Goal: Find specific page/section: Find specific page/section

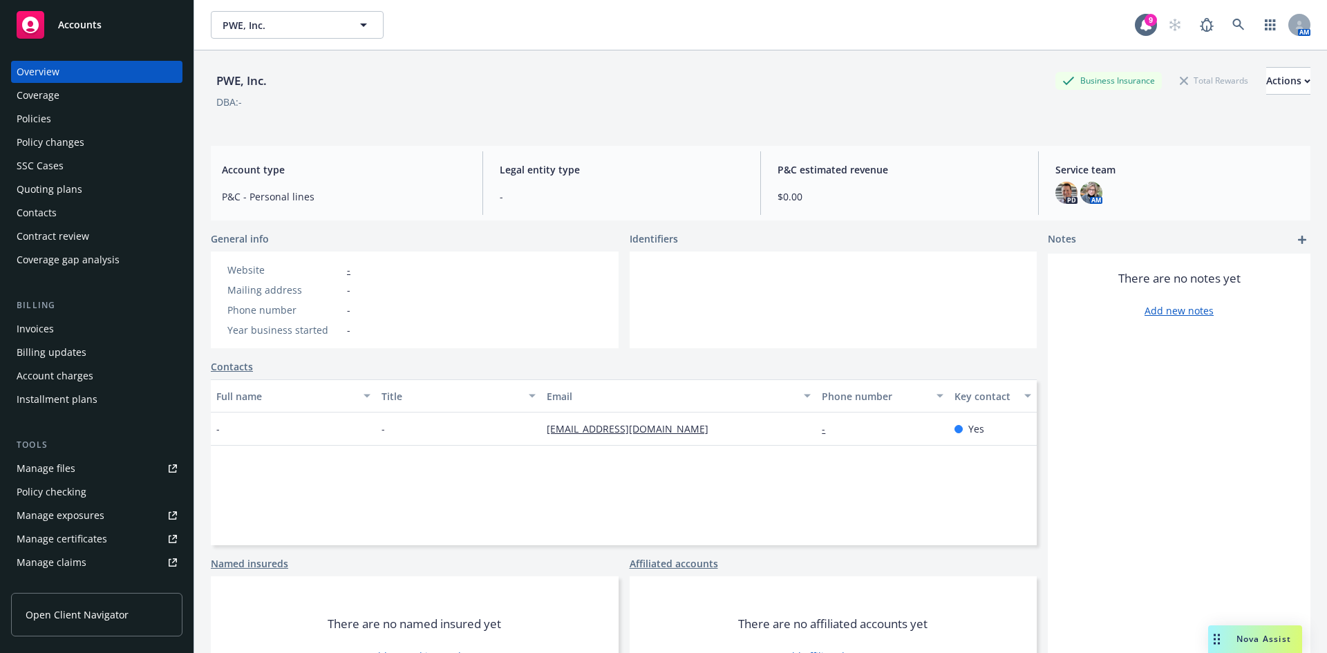
drag, startPoint x: 0, startPoint y: 0, endPoint x: 73, endPoint y: 39, distance: 82.3
click at [73, 39] on link "Accounts" at bounding box center [96, 25] width 171 height 39
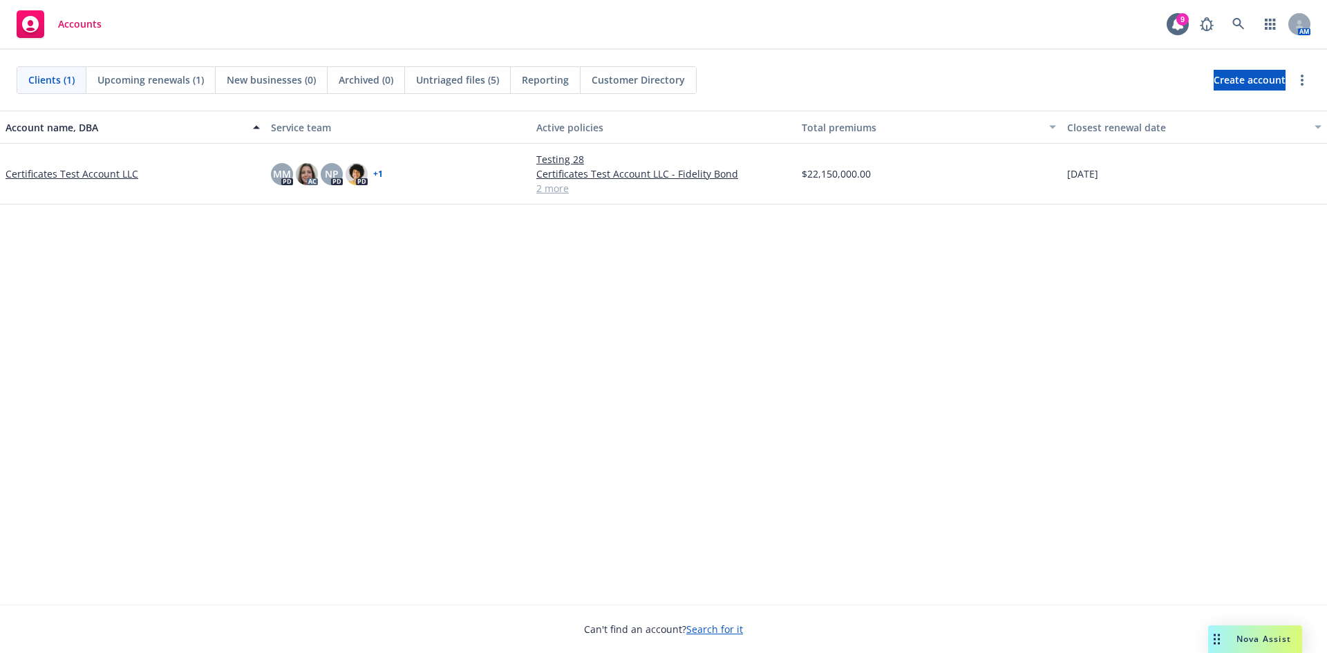
click at [97, 177] on link "Certificates Test Account LLC" at bounding box center [72, 174] width 133 height 15
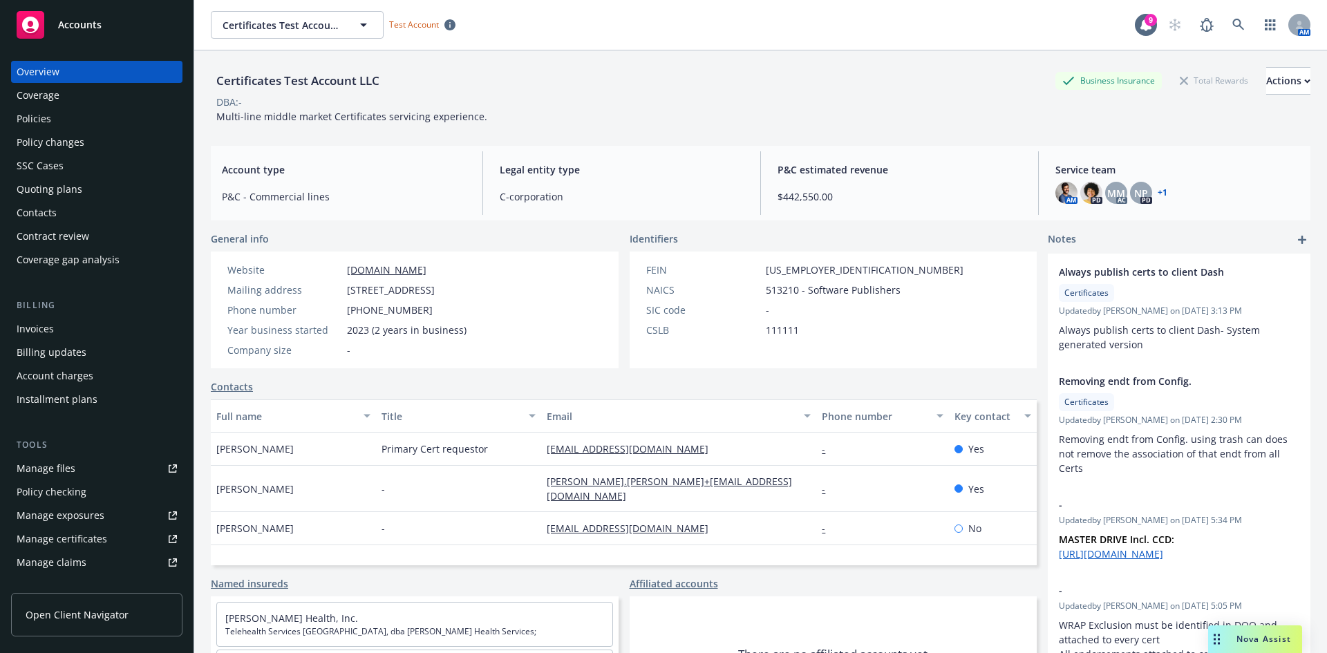
click at [74, 115] on div "Policies" at bounding box center [97, 119] width 160 height 22
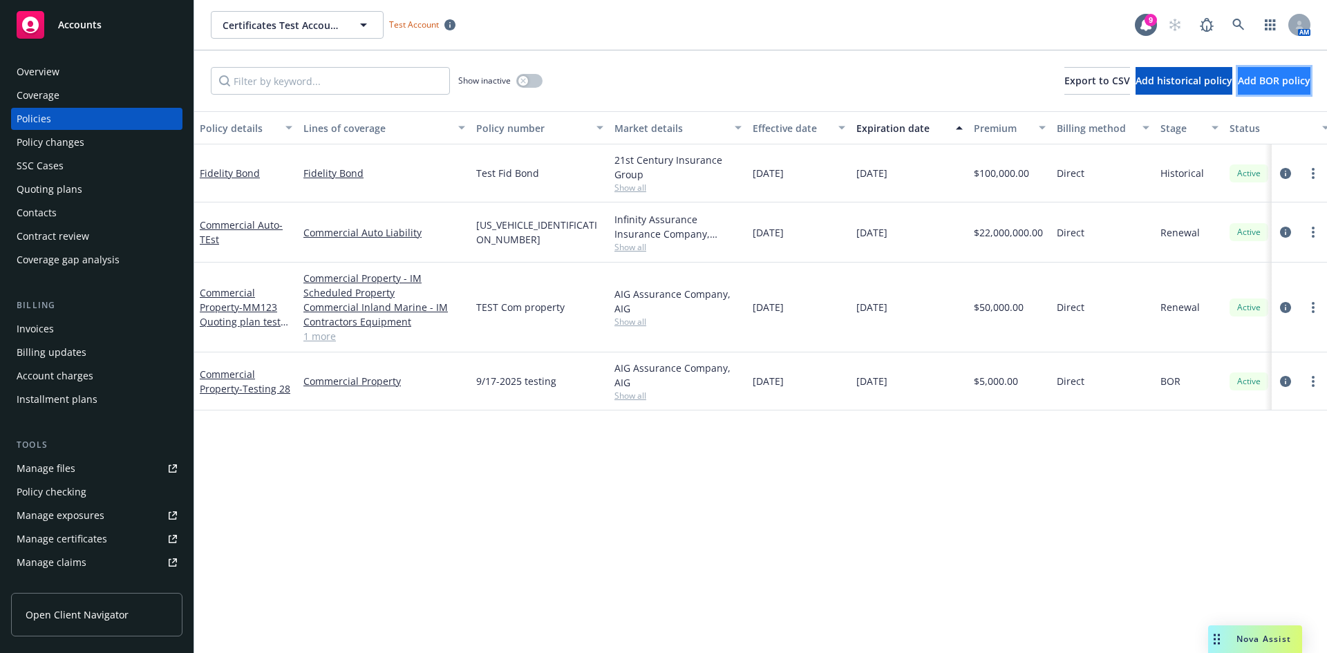
click at [1253, 91] on button "Add BOR policy" at bounding box center [1274, 81] width 73 height 28
select select "other"
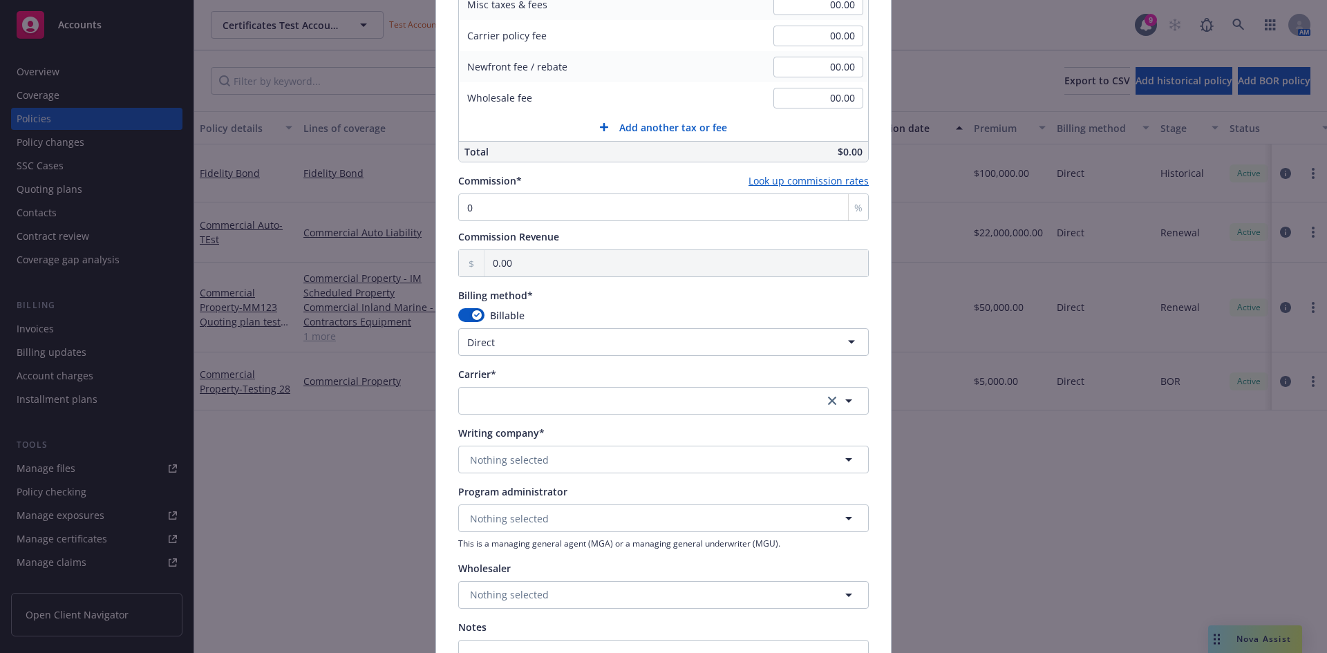
scroll to position [899, 0]
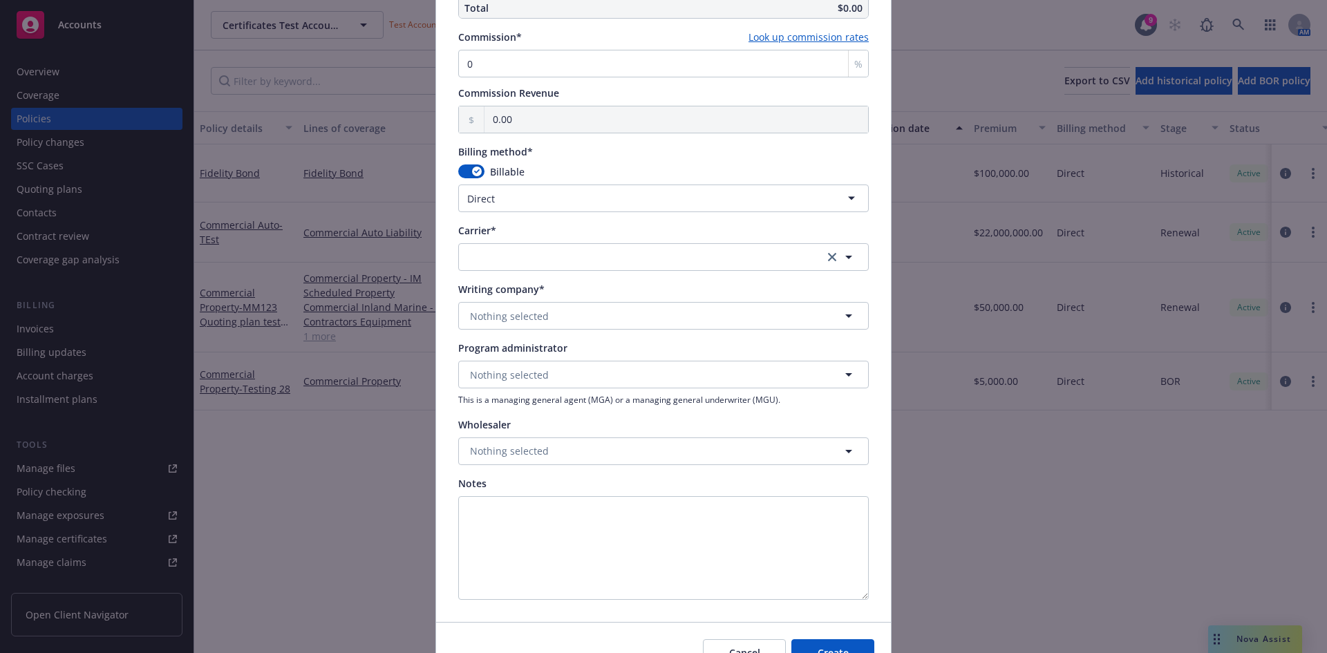
click at [1094, 545] on div "Add BOR policy Policy number* Policy number not available at this time Policy d…" at bounding box center [663, 326] width 1327 height 653
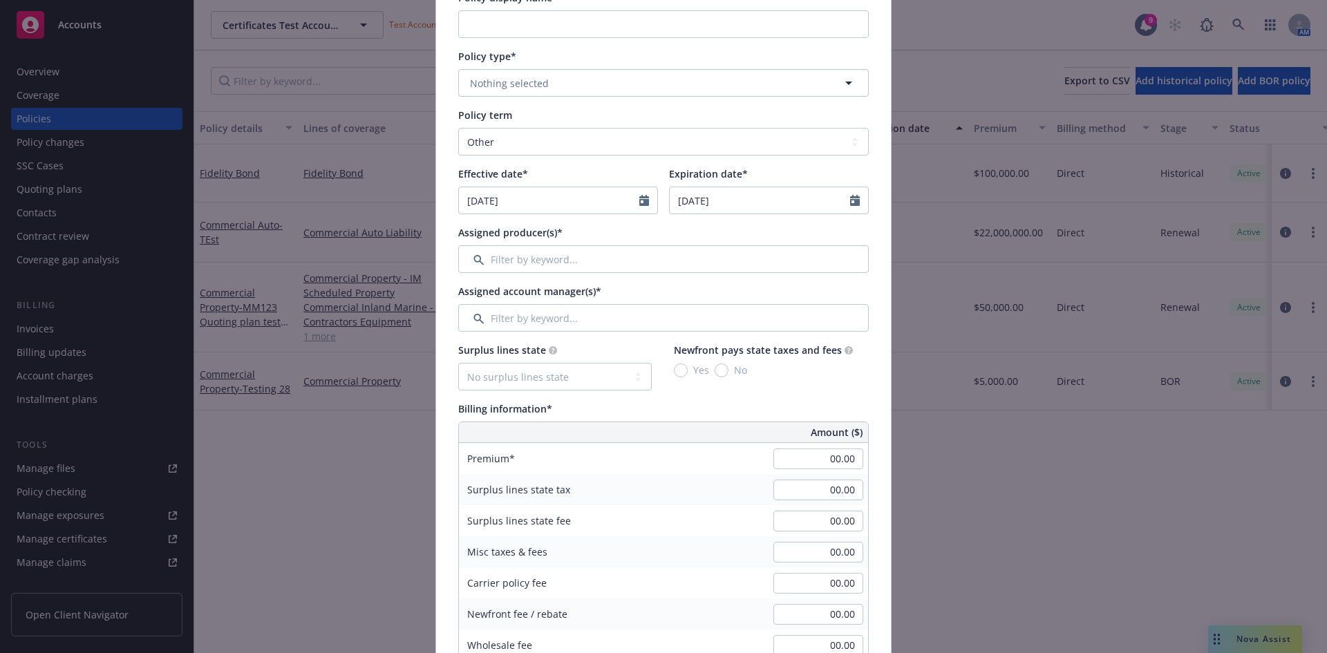
scroll to position [0, 0]
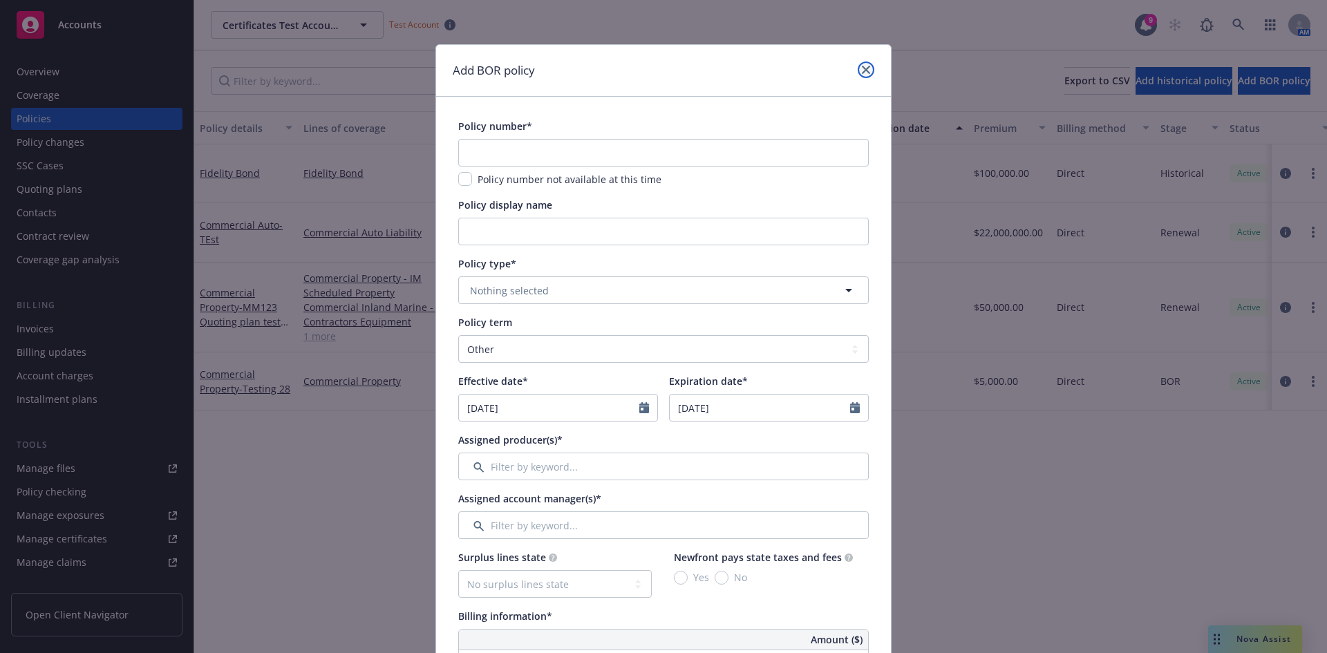
click at [862, 71] on icon "close" at bounding box center [866, 70] width 8 height 8
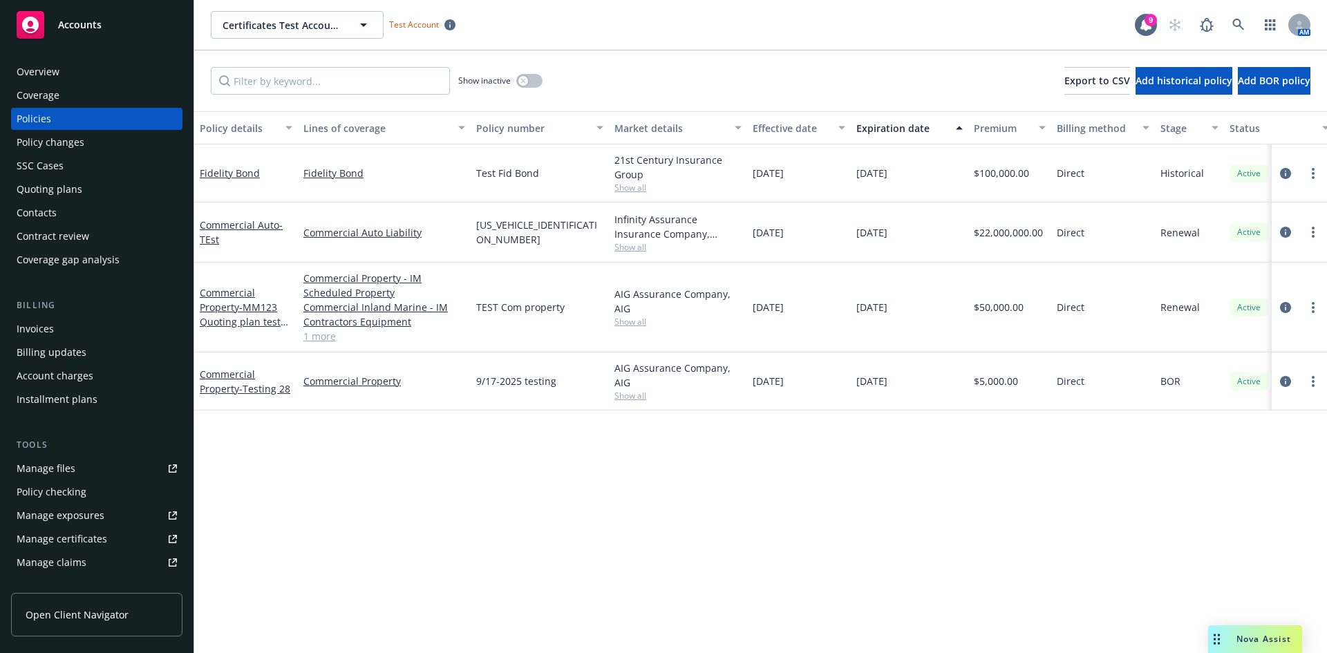
click at [634, 548] on div "Policy details Lines of coverage Policy number Market details Effective date Ex…" at bounding box center [760, 382] width 1133 height 542
click at [1242, 19] on icon at bounding box center [1239, 25] width 12 height 12
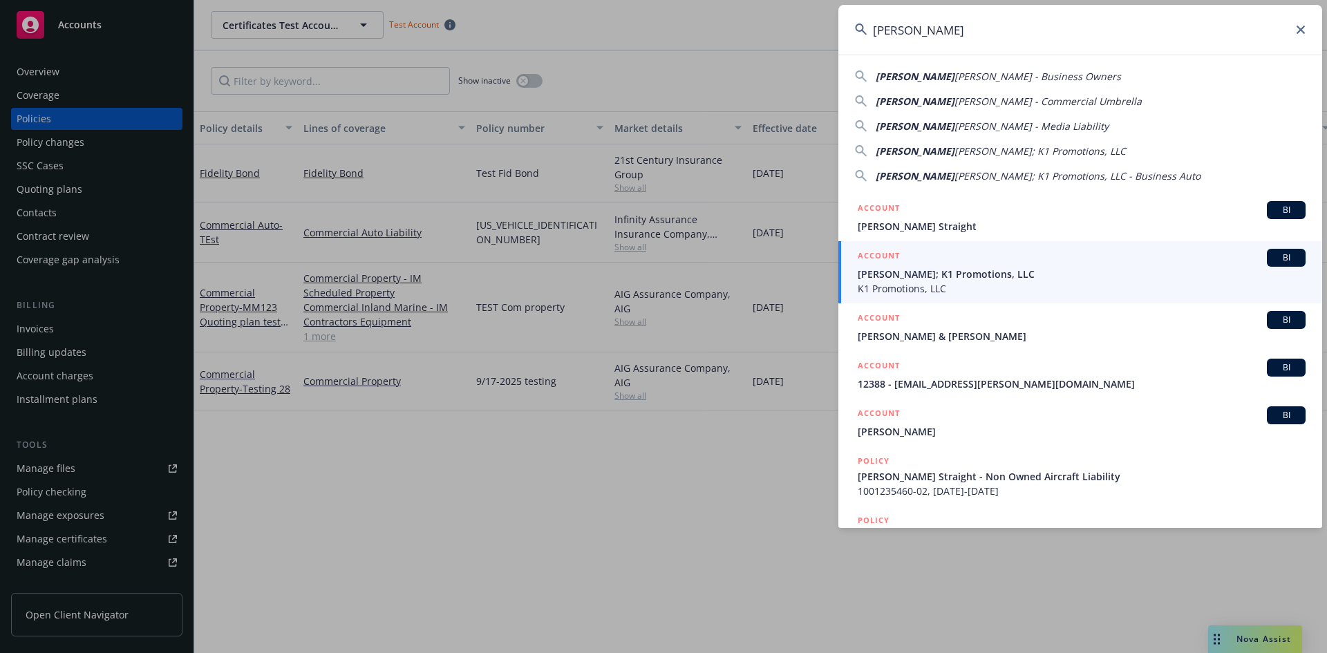
type input "[PERSON_NAME]"
click at [982, 278] on span "[PERSON_NAME]; K1 Promotions, LLC" at bounding box center [1082, 274] width 448 height 15
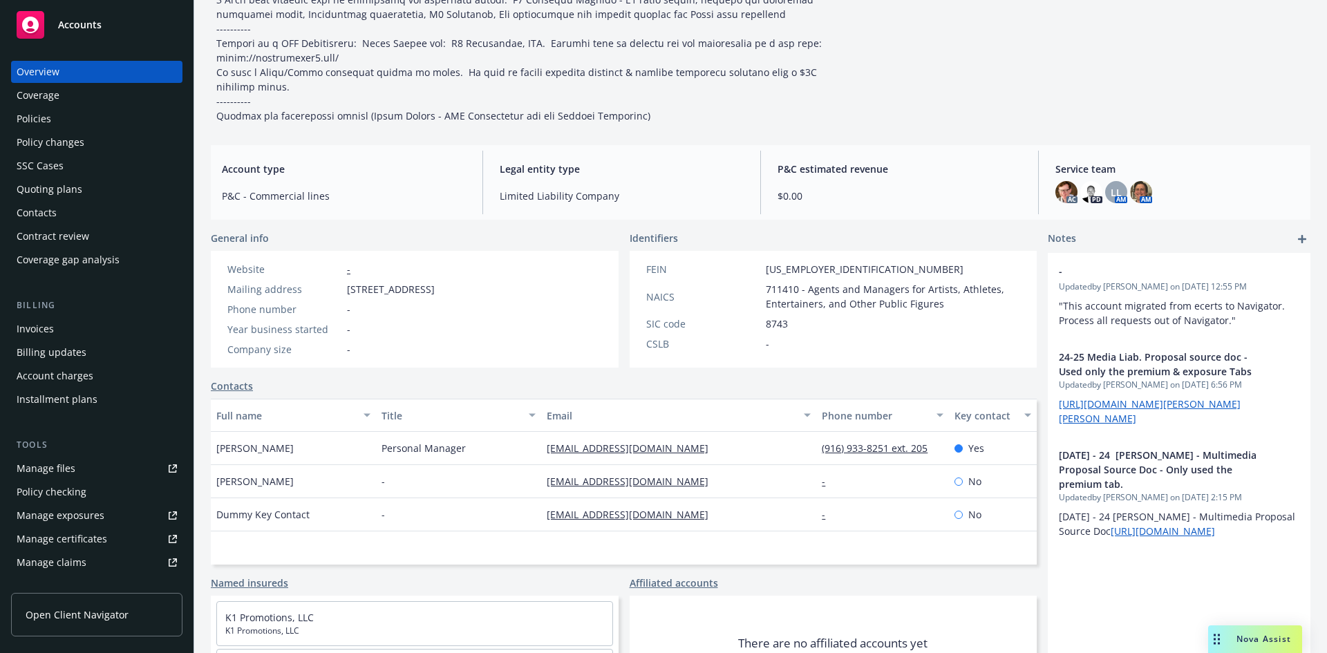
scroll to position [135, 0]
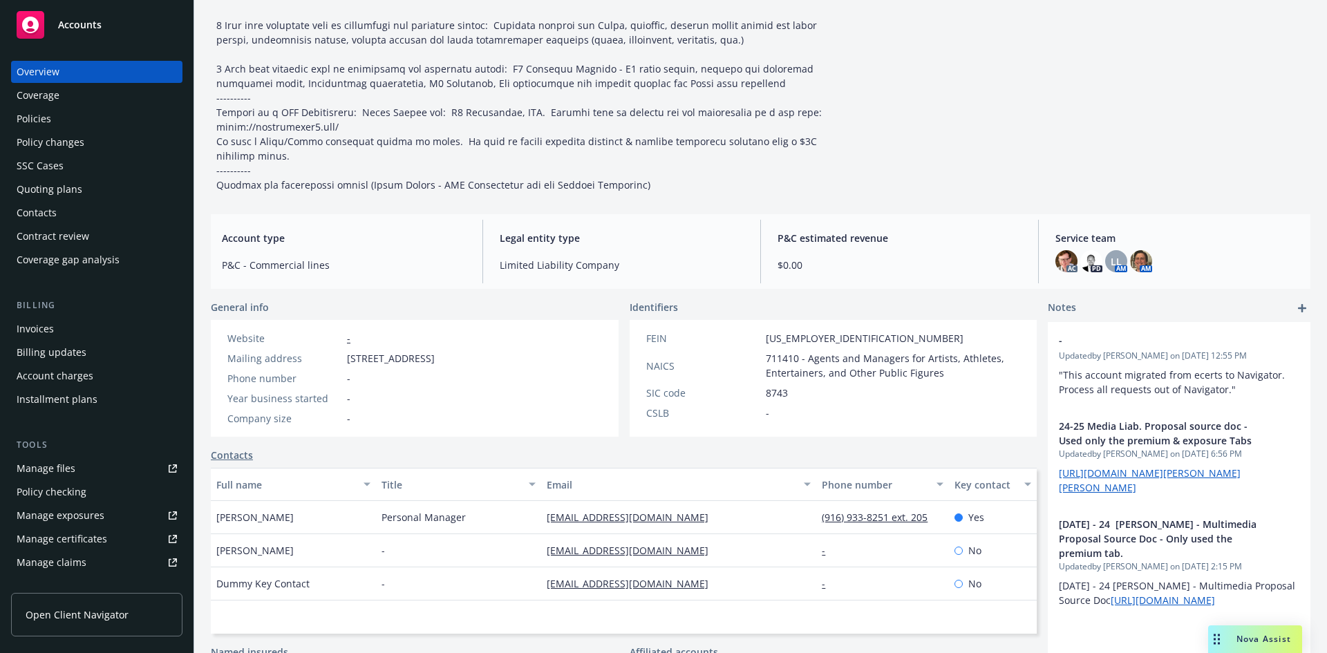
click at [109, 109] on div "Policies" at bounding box center [97, 119] width 160 height 22
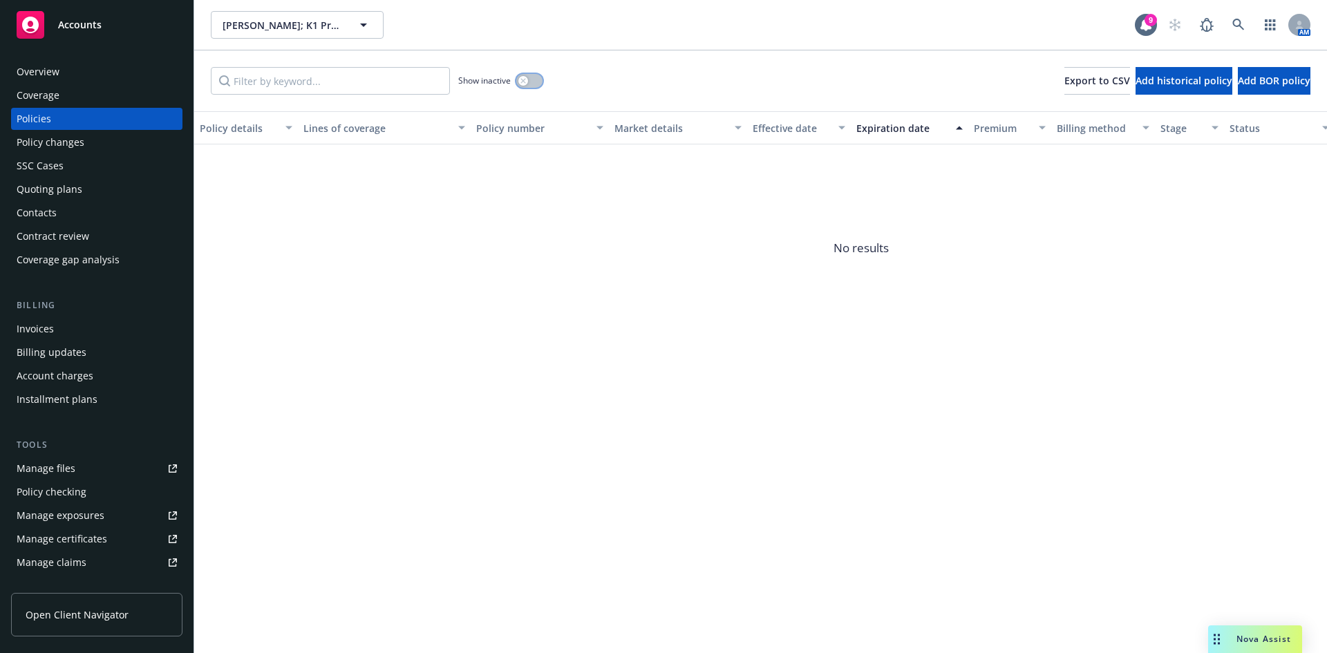
click at [532, 76] on button "button" at bounding box center [529, 81] width 26 height 14
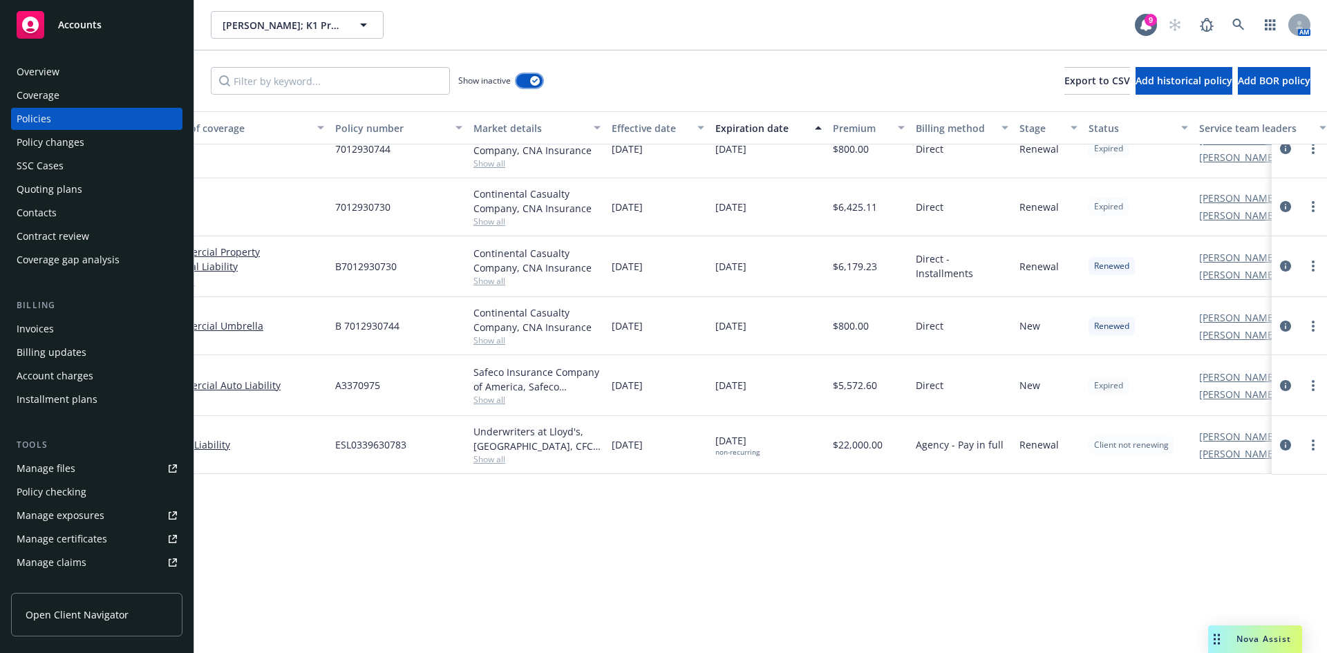
scroll to position [0, 141]
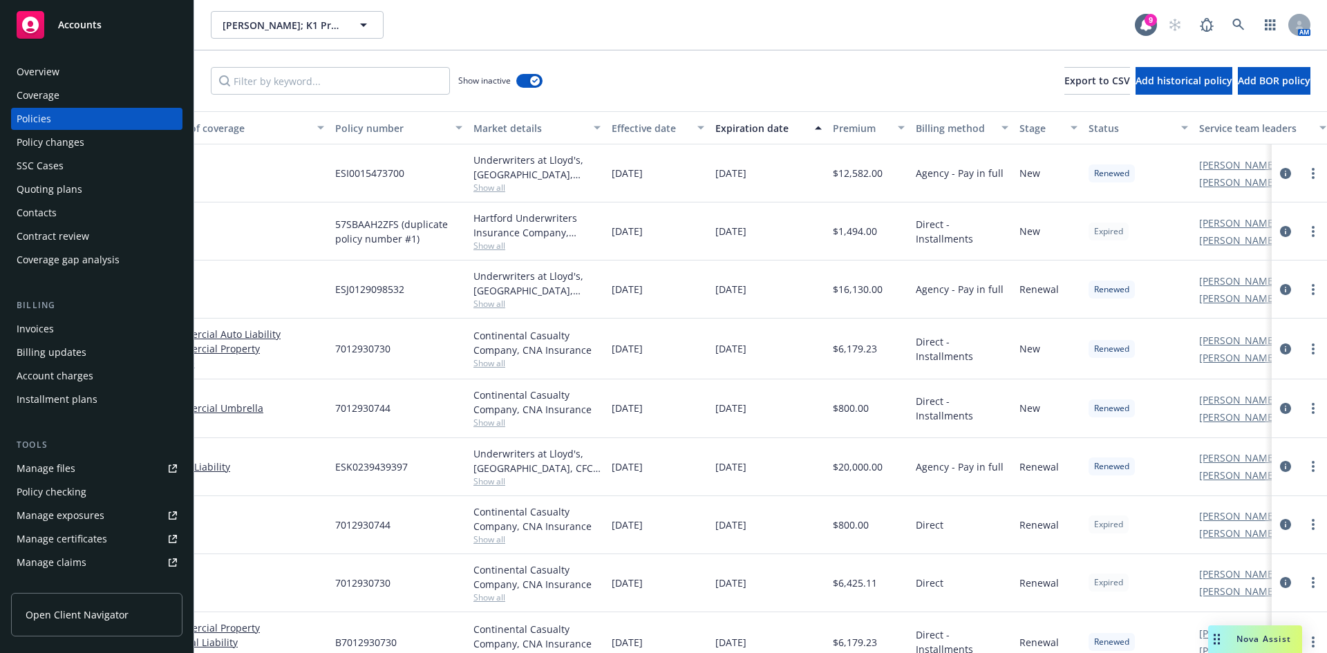
click at [57, 76] on div "Overview" at bounding box center [38, 72] width 43 height 22
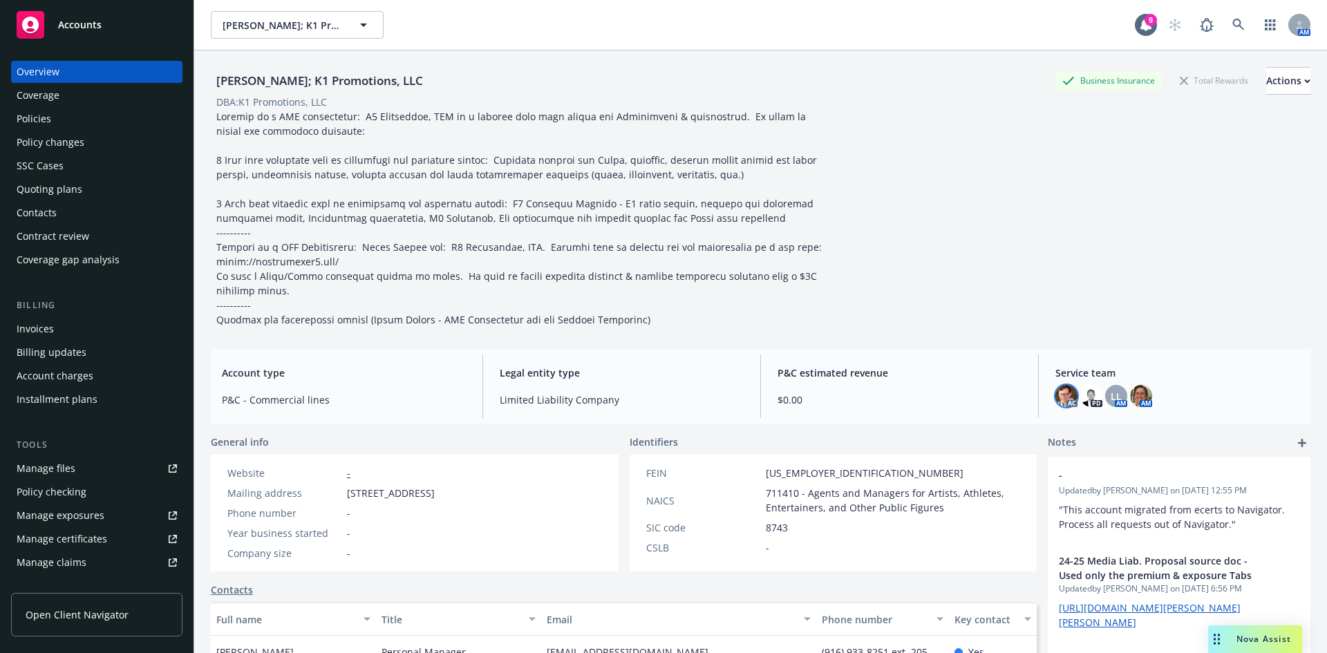
click at [1056, 399] on img at bounding box center [1067, 396] width 22 height 22
click at [1081, 395] on img at bounding box center [1092, 396] width 22 height 22
click at [1111, 395] on span "LL" at bounding box center [1116, 396] width 11 height 15
click at [1130, 395] on img at bounding box center [1141, 396] width 22 height 22
click at [1233, 23] on icon at bounding box center [1239, 25] width 12 height 12
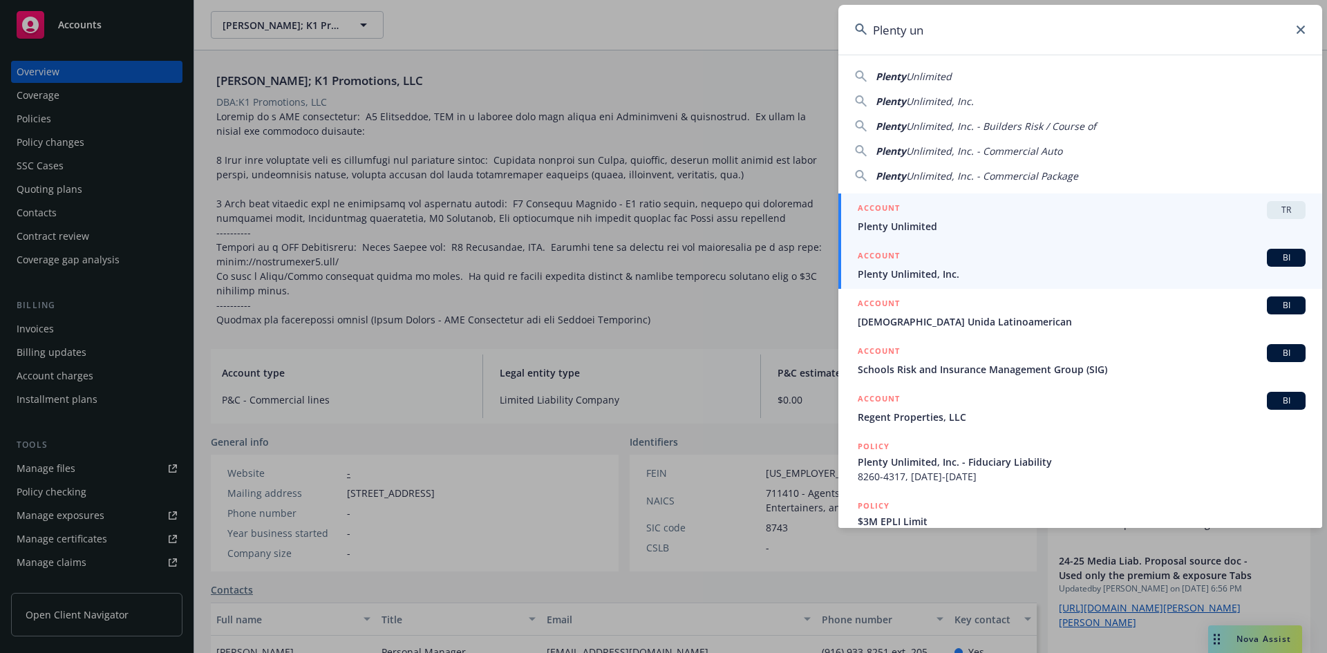
type input "Plenty un"
click at [990, 283] on link "ACCOUNT BI Plenty Unlimited, Inc." at bounding box center [1081, 265] width 484 height 48
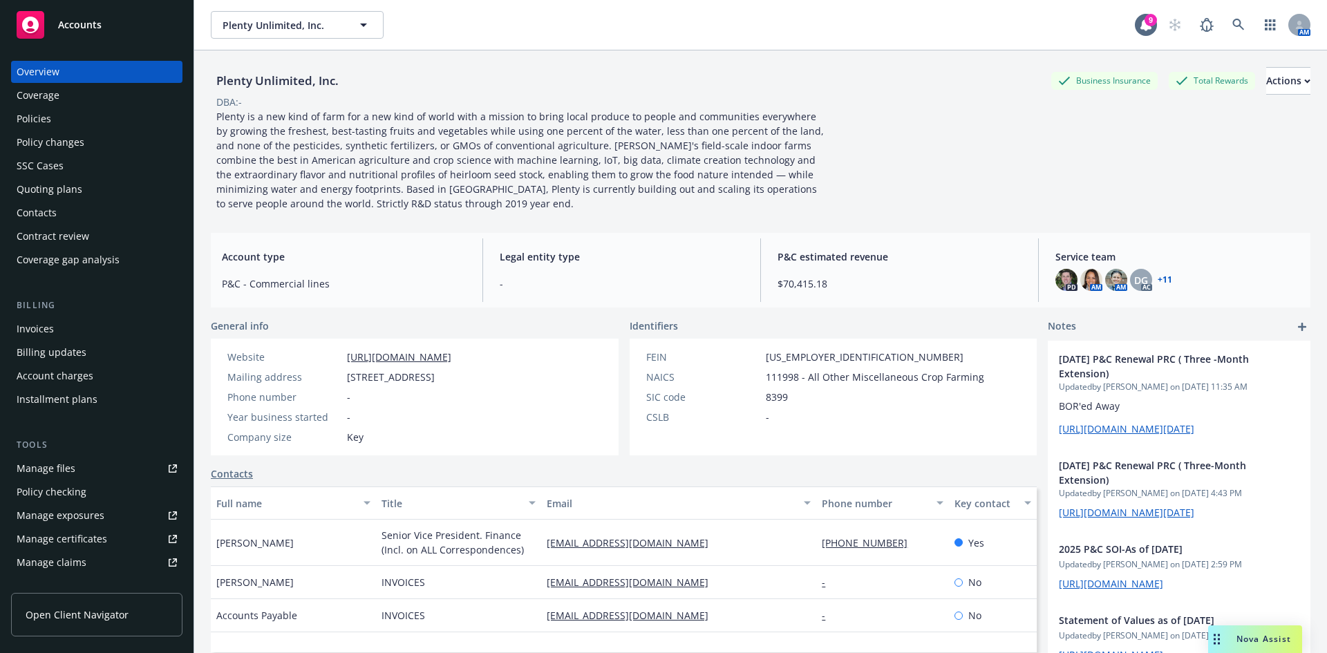
click at [99, 536] on div "Manage certificates" at bounding box center [62, 539] width 91 height 22
click at [1233, 26] on icon at bounding box center [1239, 25] width 12 height 12
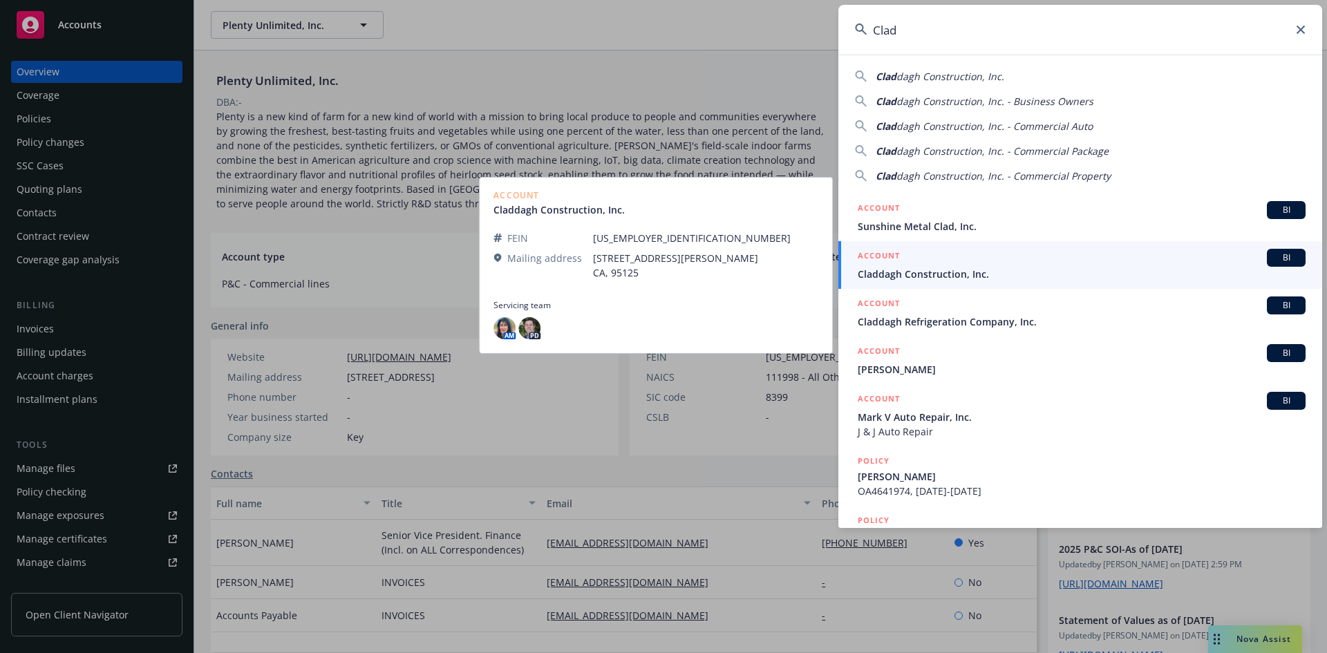
type input "Clad"
click at [1052, 274] on span "Claddagh Construction, Inc." at bounding box center [1082, 274] width 448 height 15
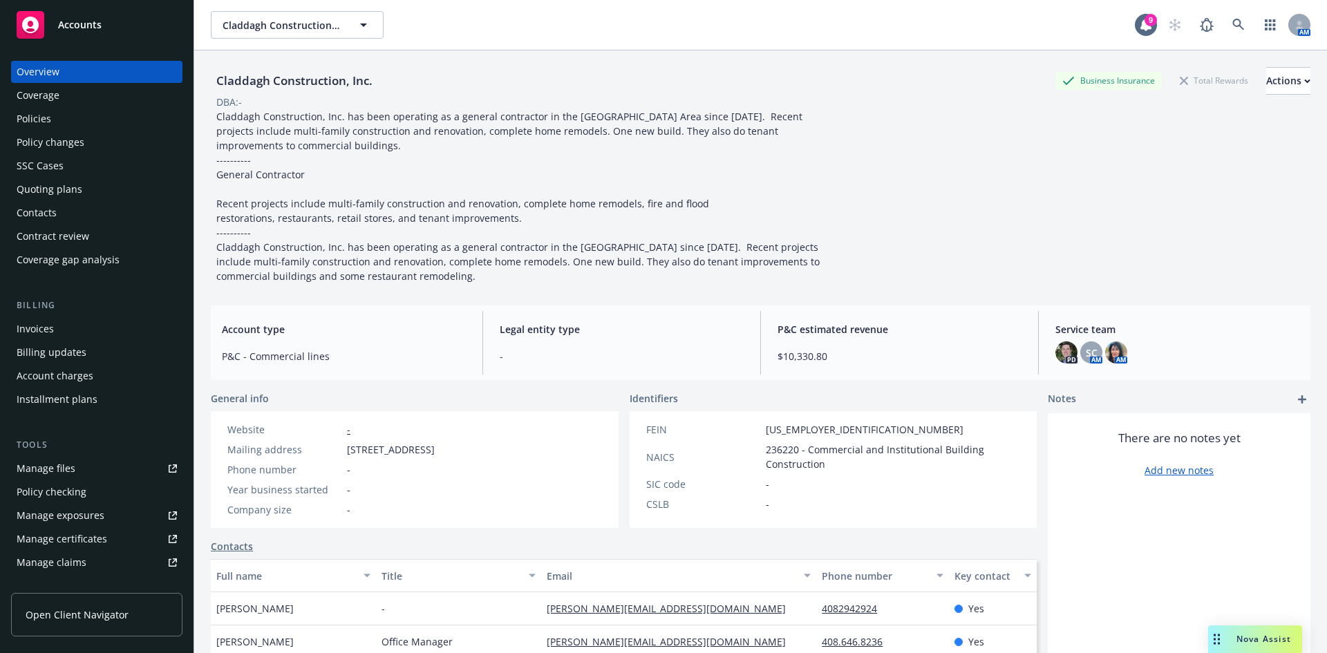
click at [85, 541] on div "Manage certificates" at bounding box center [62, 539] width 91 height 22
